Goal: Task Accomplishment & Management: Use online tool/utility

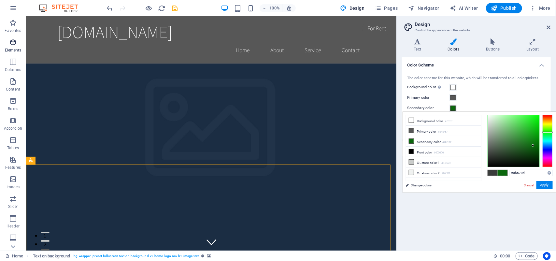
click at [13, 43] on icon "button" at bounding box center [13, 42] width 8 height 8
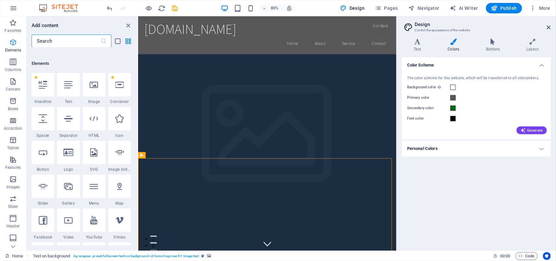
scroll to position [69, 0]
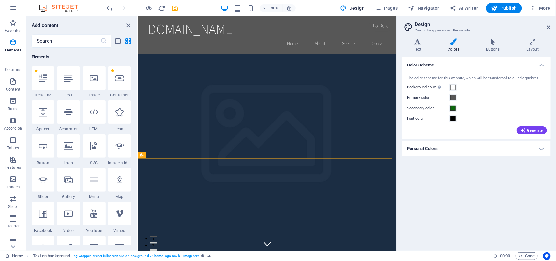
click at [91, 114] on icon at bounding box center [94, 112] width 8 height 8
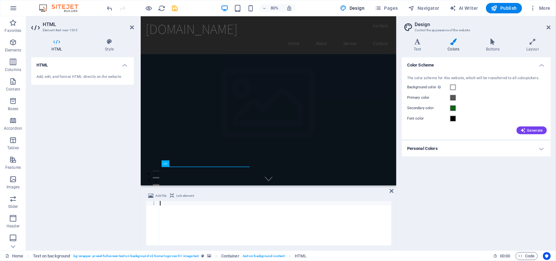
paste textarea "</html>"
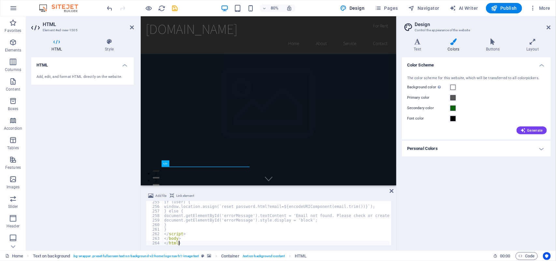
type textarea "</html>"
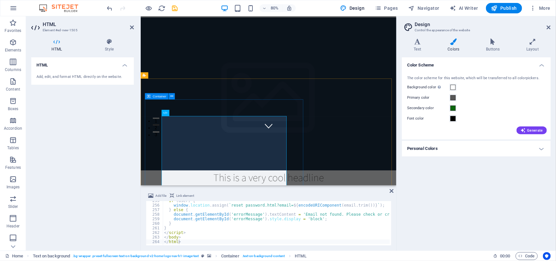
scroll to position [0, 0]
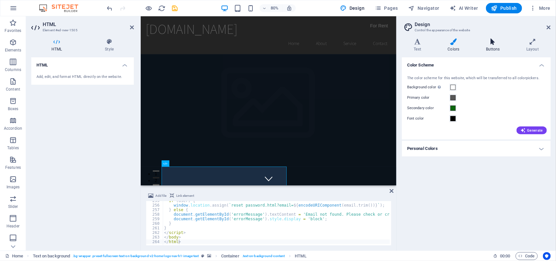
click at [490, 44] on icon at bounding box center [493, 41] width 38 height 7
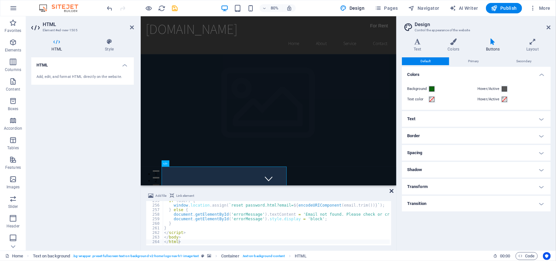
click at [392, 193] on icon at bounding box center [392, 190] width 4 height 5
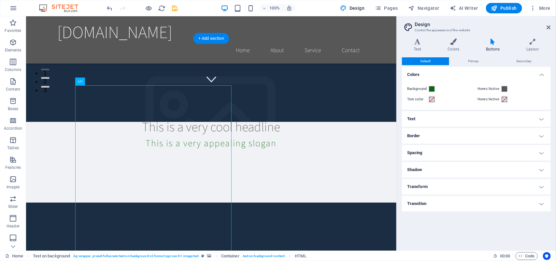
scroll to position [122, 0]
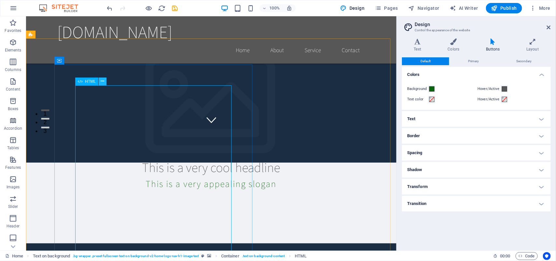
click at [103, 80] on icon at bounding box center [103, 81] width 4 height 7
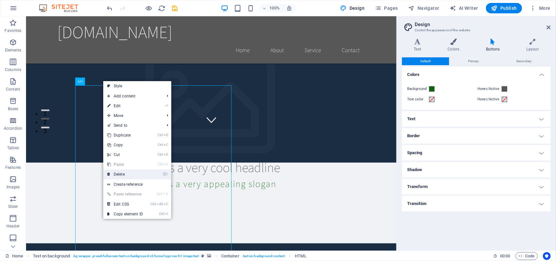
click at [134, 175] on link "⌦ Delete" at bounding box center [125, 174] width 44 height 10
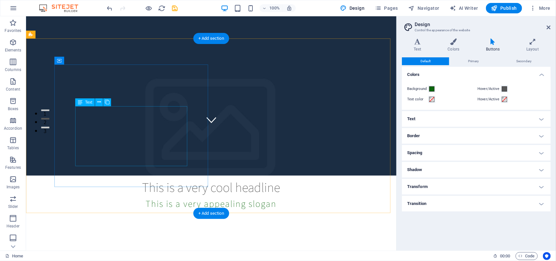
scroll to position [0, 0]
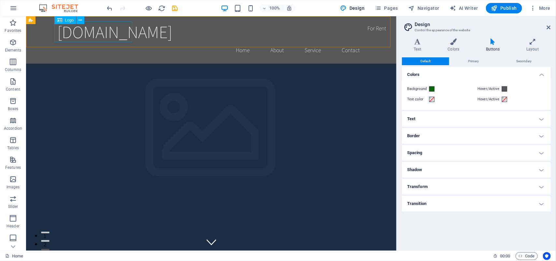
click at [67, 22] on span "Logo" at bounding box center [69, 20] width 9 height 4
click at [79, 19] on button at bounding box center [81, 20] width 8 height 8
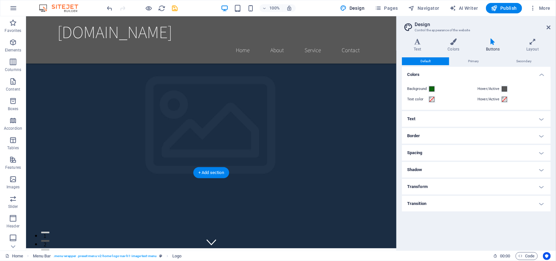
scroll to position [244, 0]
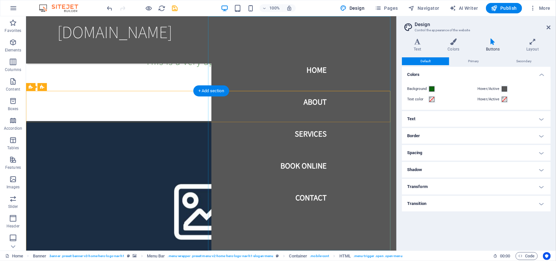
click at [309, 134] on nav "Home About Services Book Online Contact" at bounding box center [303, 133] width 185 height 234
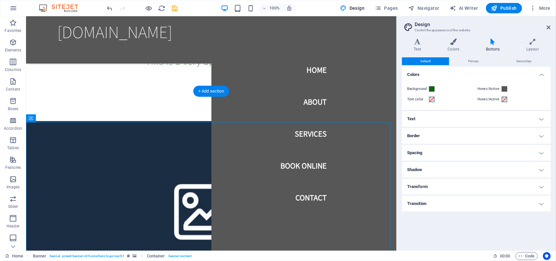
click at [111, 121] on figure at bounding box center [211, 208] width 370 height 175
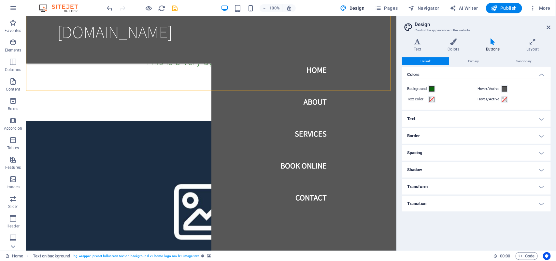
click at [481, 237] on div "Default Primary Secondary Colors Background Hover/Active Text color Hover/Activ…" at bounding box center [476, 151] width 149 height 188
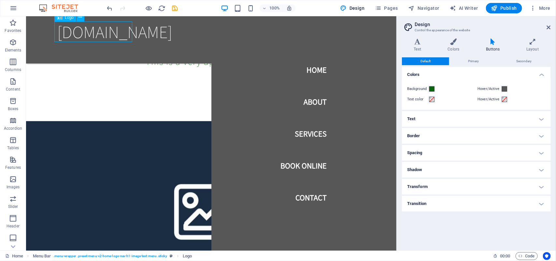
click at [81, 26] on div "[DOMAIN_NAME]" at bounding box center [211, 31] width 308 height 21
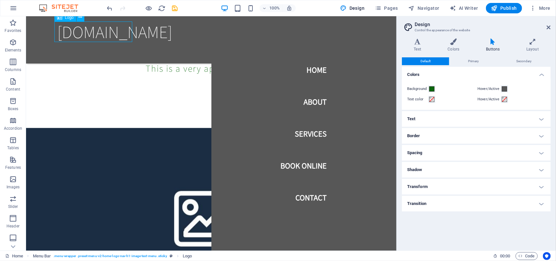
scroll to position [241, 0]
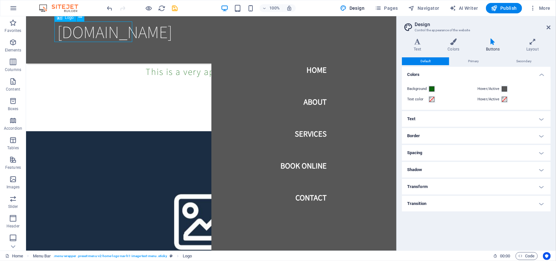
click at [107, 28] on div "[DOMAIN_NAME]" at bounding box center [211, 31] width 308 height 21
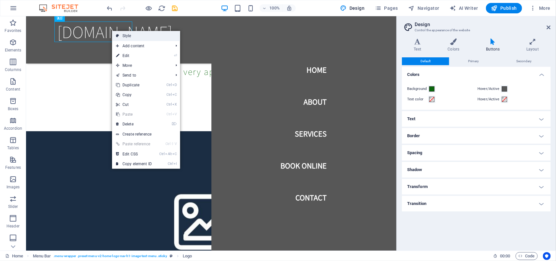
click at [121, 35] on link "Style" at bounding box center [146, 36] width 68 height 10
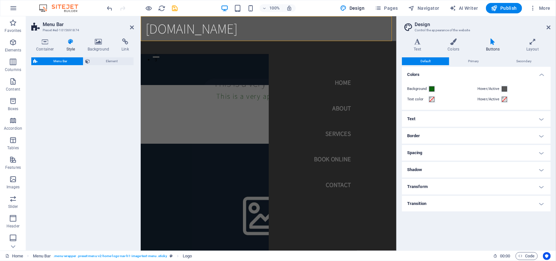
select select "rem"
select select "preset-menu-v2-home-logo-nav-h1-image-text-menu"
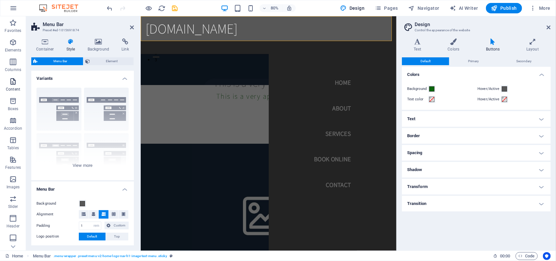
click at [15, 84] on icon "button" at bounding box center [13, 82] width 8 height 8
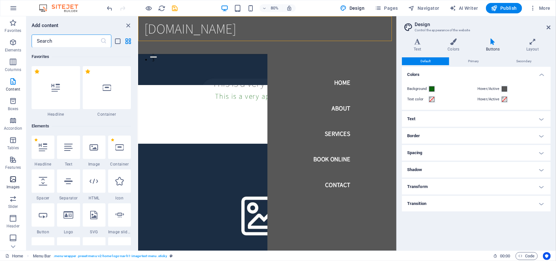
scroll to position [235, 0]
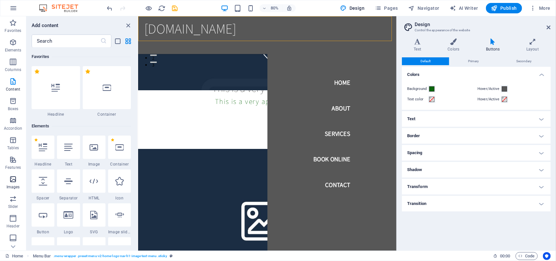
click at [9, 179] on icon "button" at bounding box center [13, 179] width 8 height 8
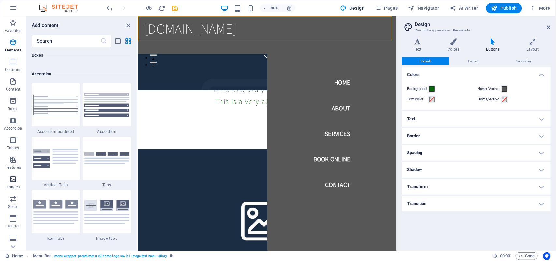
scroll to position [3303, 0]
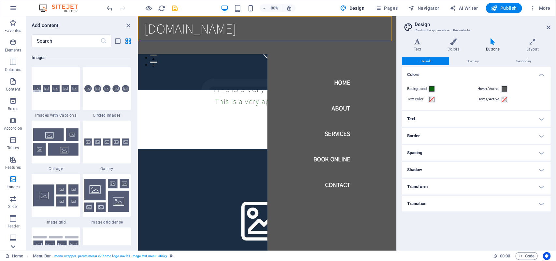
click at [12, 246] on icon at bounding box center [12, 246] width 9 height 9
click at [13, 22] on icon at bounding box center [12, 20] width 9 height 9
click at [13, 22] on icon "button" at bounding box center [13, 23] width 8 height 8
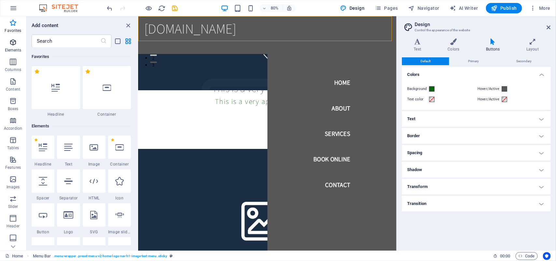
click at [10, 43] on icon "button" at bounding box center [13, 42] width 8 height 8
click at [179, 35] on div "[DOMAIN_NAME]" at bounding box center [300, 31] width 308 height 21
click at [205, 32] on div "[DOMAIN_NAME]" at bounding box center [300, 31] width 308 height 21
click at [72, 219] on icon at bounding box center [69, 215] width 10 height 8
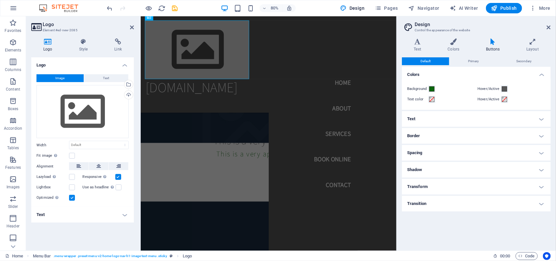
click at [55, 77] on button "Image" at bounding box center [59, 78] width 47 height 8
click at [69, 103] on div "Drag files here, click to choose files or select files from Files or our free s…" at bounding box center [82, 111] width 92 height 53
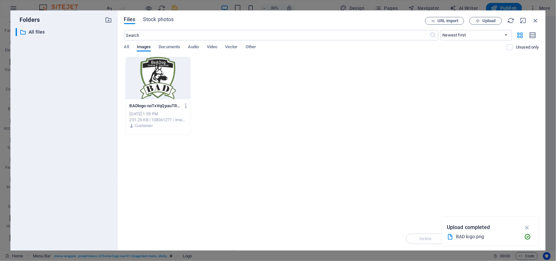
click at [158, 88] on div at bounding box center [158, 78] width 65 height 42
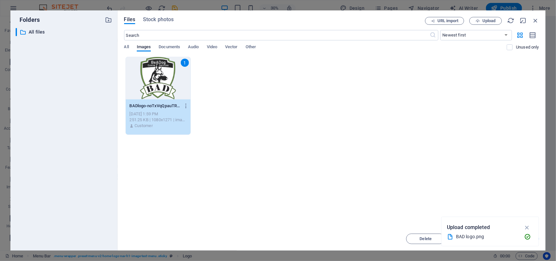
click at [149, 78] on div "1" at bounding box center [158, 78] width 65 height 42
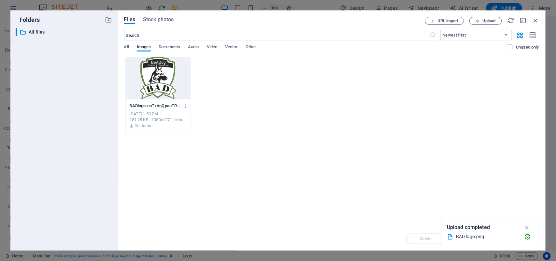
click at [149, 78] on div at bounding box center [158, 78] width 65 height 42
click at [151, 93] on div at bounding box center [301, 57] width 308 height 73
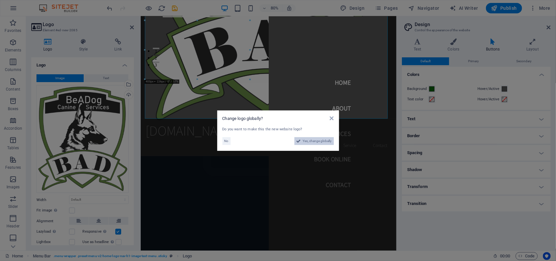
click at [309, 142] on span "Yes, change globally" at bounding box center [317, 141] width 29 height 8
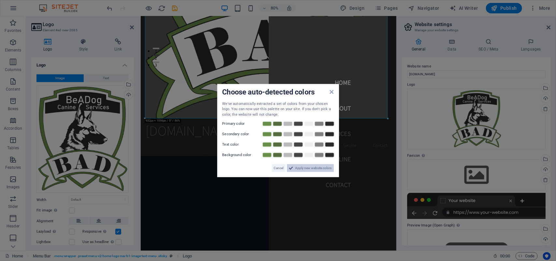
click at [299, 168] on span "Apply new website colors" at bounding box center [313, 168] width 36 height 8
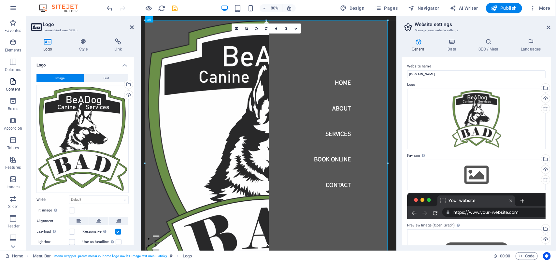
click at [16, 85] on icon "button" at bounding box center [13, 82] width 8 height 8
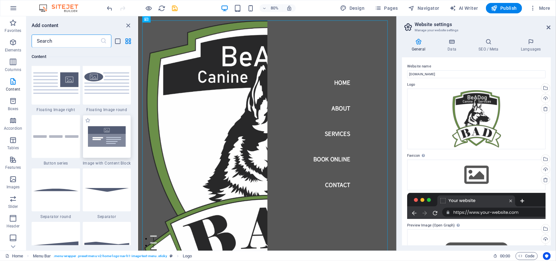
scroll to position [1547, 0]
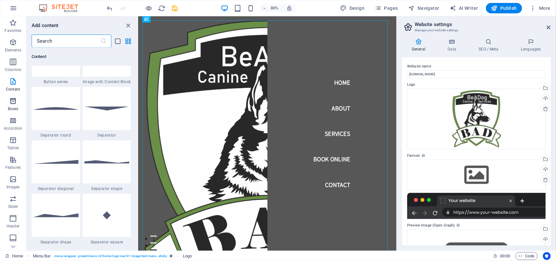
click at [12, 103] on icon "button" at bounding box center [13, 101] width 8 height 8
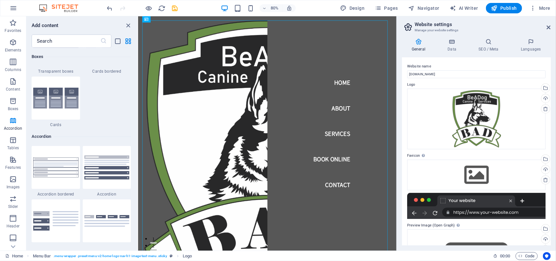
scroll to position [2123, 0]
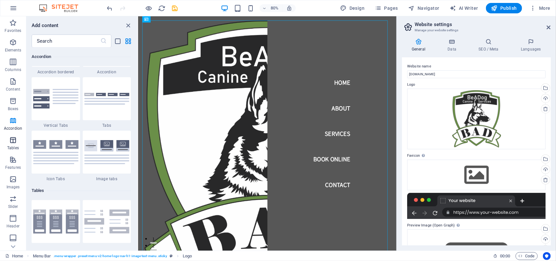
click at [14, 144] on span "Tables" at bounding box center [13, 144] width 26 height 16
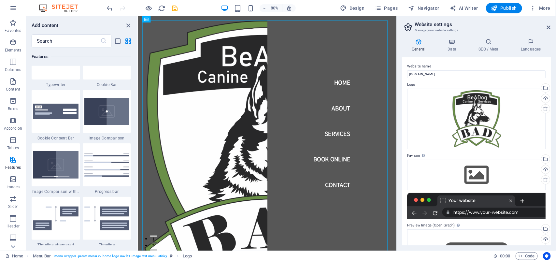
scroll to position [2663, 0]
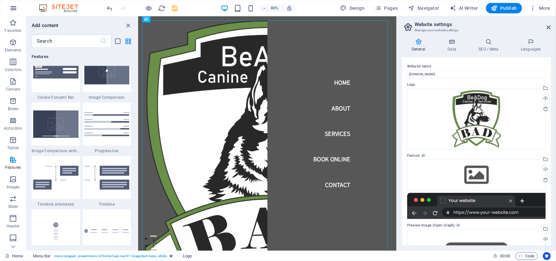
click at [11, 10] on icon "button" at bounding box center [13, 8] width 8 height 8
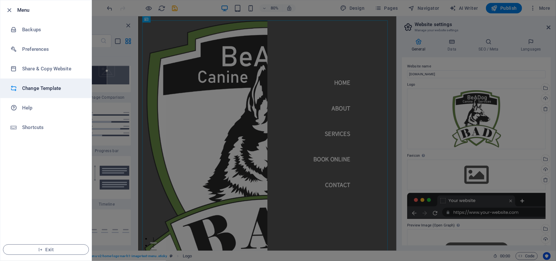
click at [50, 88] on h6 "Change Template" at bounding box center [52, 88] width 60 height 8
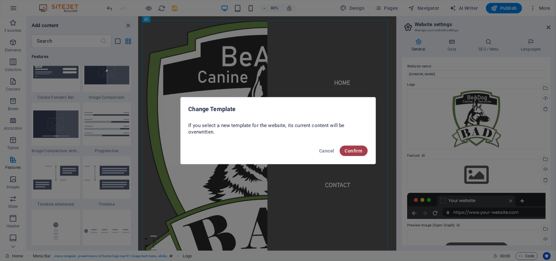
click at [350, 152] on span "Confirm" at bounding box center [354, 150] width 18 height 5
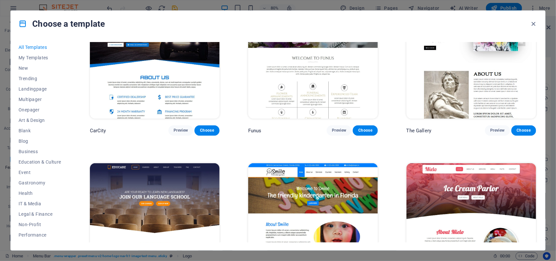
scroll to position [5009, 0]
